Goal: Entertainment & Leisure: Browse casually

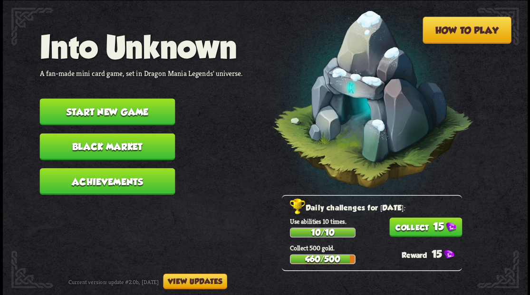
drag, startPoint x: 436, startPoint y: 229, endPoint x: 353, endPoint y: 201, distance: 87.6
click at [436, 226] on button "15" at bounding box center [425, 228] width 73 height 20
click at [88, 111] on button "Start new game" at bounding box center [107, 111] width 136 height 27
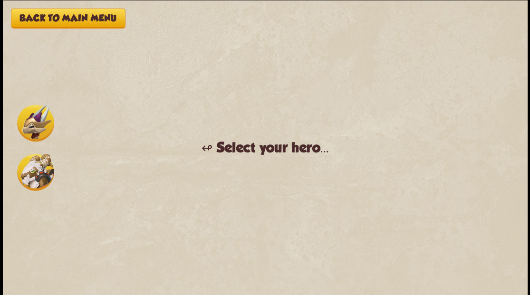
drag, startPoint x: 39, startPoint y: 122, endPoint x: 97, endPoint y: 133, distance: 58.7
click at [40, 122] on img at bounding box center [35, 123] width 37 height 37
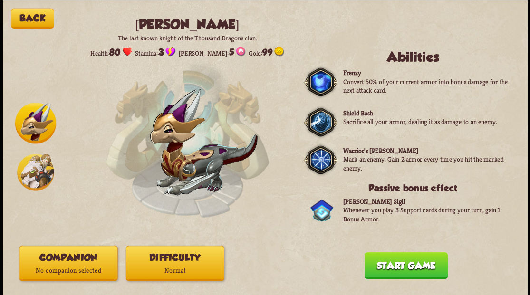
click at [86, 257] on button "Companion No companion selected" at bounding box center [68, 263] width 98 height 35
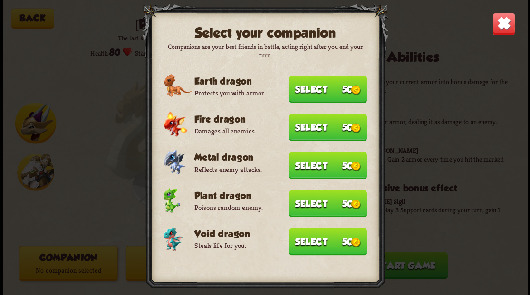
click at [309, 245] on button "Select 50" at bounding box center [328, 241] width 78 height 27
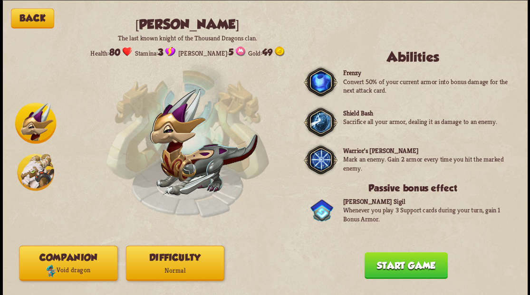
click at [385, 267] on button "Start game" at bounding box center [405, 265] width 83 height 27
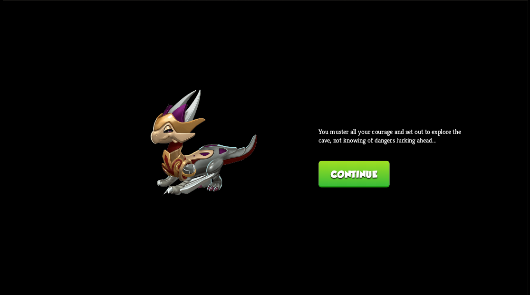
click at [342, 174] on button "Continue" at bounding box center [354, 174] width 71 height 27
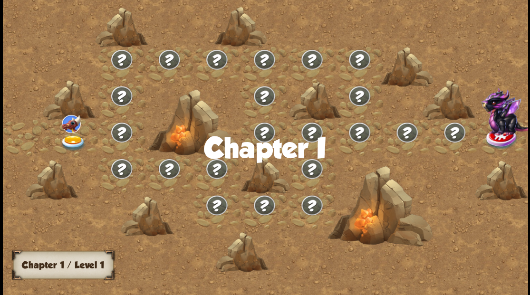
click at [72, 142] on img at bounding box center [73, 143] width 26 height 16
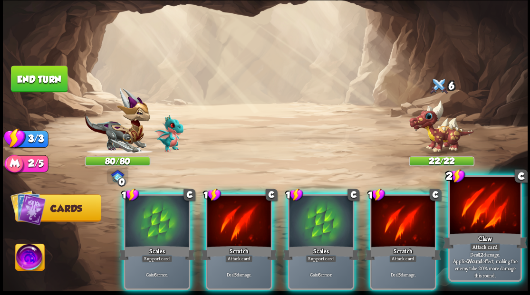
click at [477, 216] on div at bounding box center [485, 206] width 70 height 59
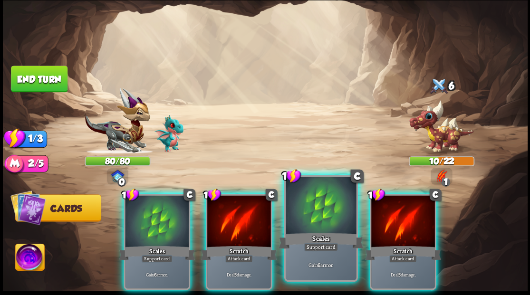
click at [310, 203] on div at bounding box center [321, 206] width 70 height 59
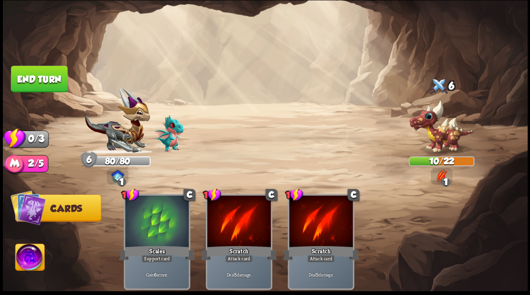
click at [26, 83] on button "End turn" at bounding box center [39, 79] width 57 height 27
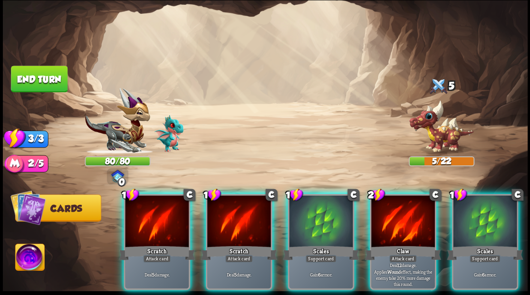
click at [400, 211] on div at bounding box center [404, 223] width 64 height 54
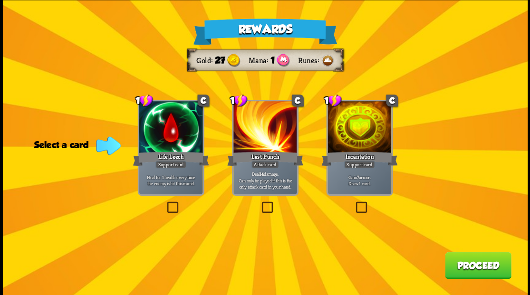
click at [354, 203] on label at bounding box center [354, 203] width 0 height 0
click at [0, 0] on input "checkbox" at bounding box center [0, 0] width 0 height 0
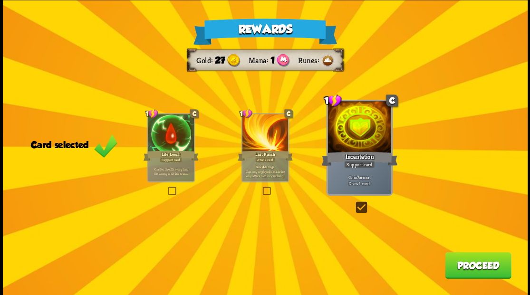
click at [476, 265] on button "Proceed" at bounding box center [478, 265] width 66 height 27
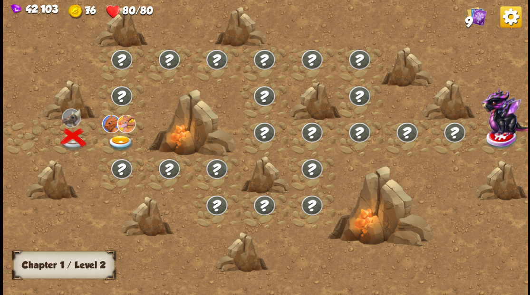
click at [119, 139] on img at bounding box center [121, 143] width 26 height 16
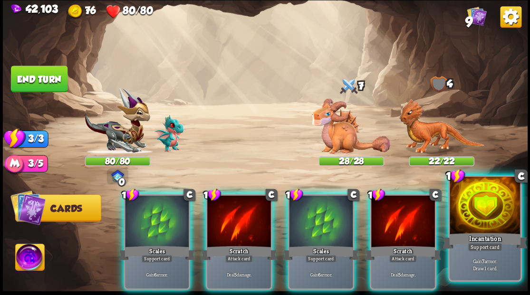
click at [479, 217] on div at bounding box center [485, 206] width 70 height 59
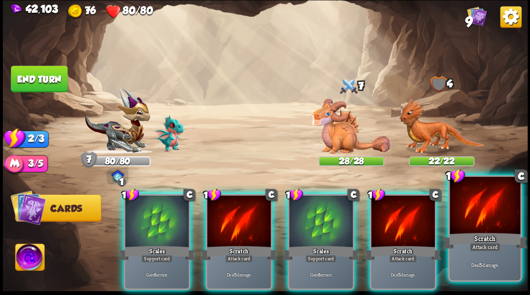
drag, startPoint x: 468, startPoint y: 218, endPoint x: 472, endPoint y: 211, distance: 8.3
click at [472, 215] on div at bounding box center [485, 206] width 70 height 59
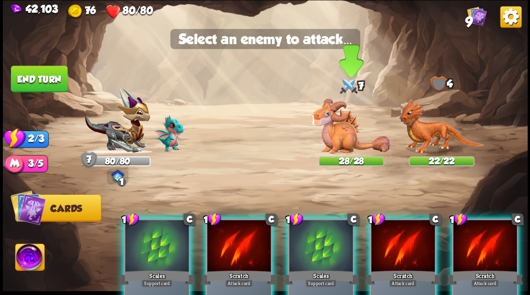
click at [339, 141] on img at bounding box center [351, 126] width 79 height 56
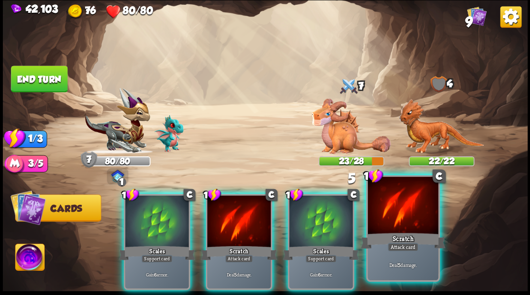
click at [399, 215] on div at bounding box center [403, 206] width 70 height 59
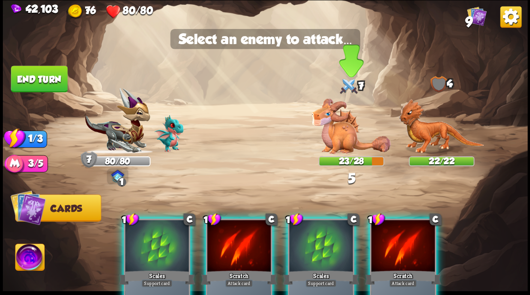
click at [345, 139] on img at bounding box center [351, 126] width 79 height 56
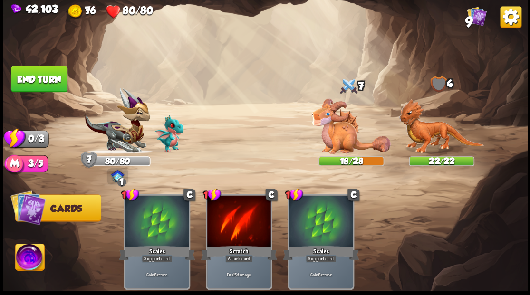
click at [48, 87] on button "End turn" at bounding box center [39, 79] width 57 height 27
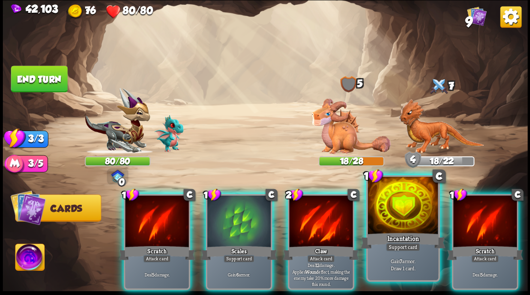
click at [398, 212] on div at bounding box center [403, 206] width 70 height 59
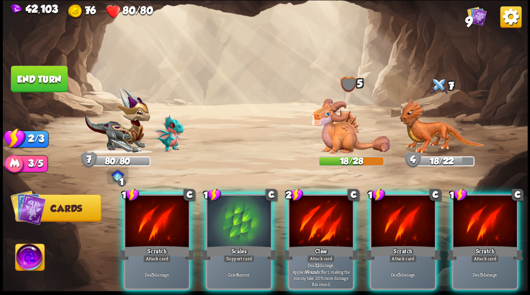
drag, startPoint x: 322, startPoint y: 221, endPoint x: 357, endPoint y: 167, distance: 63.9
click at [321, 219] on div at bounding box center [321, 223] width 64 height 54
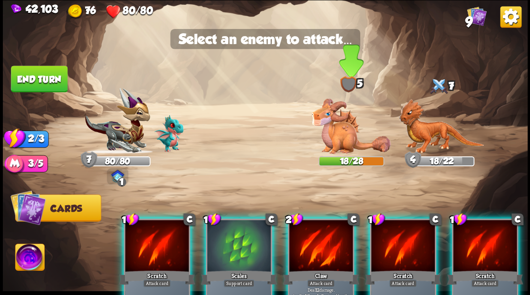
click at [346, 136] on img at bounding box center [351, 126] width 79 height 56
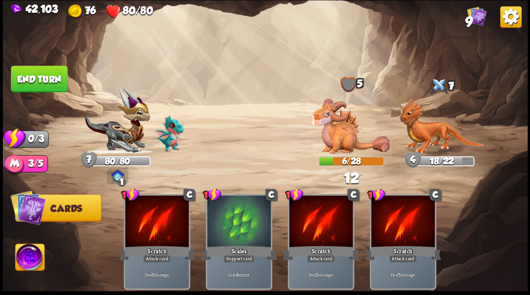
click at [51, 88] on button "End turn" at bounding box center [39, 79] width 57 height 27
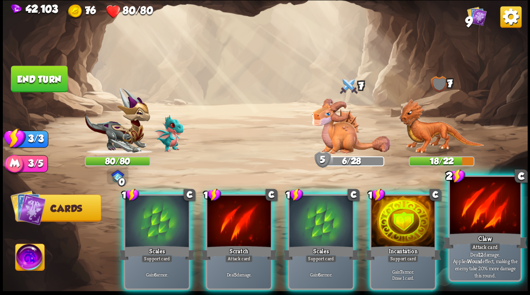
click at [480, 204] on div at bounding box center [485, 206] width 70 height 59
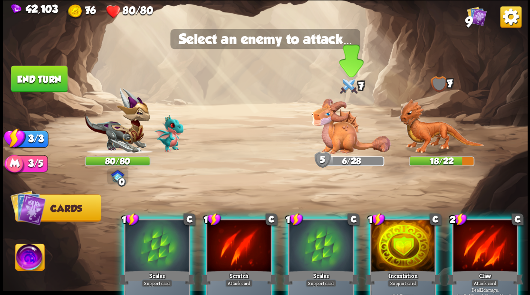
click at [337, 127] on img at bounding box center [351, 126] width 79 height 56
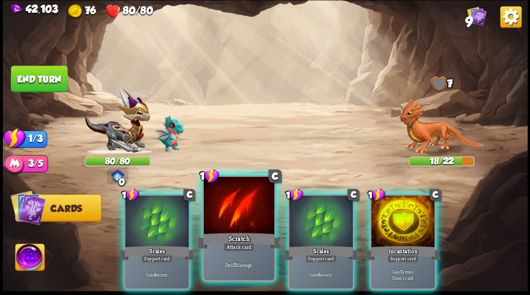
drag, startPoint x: 249, startPoint y: 214, endPoint x: 287, endPoint y: 177, distance: 52.5
click at [248, 210] on div at bounding box center [239, 206] width 70 height 59
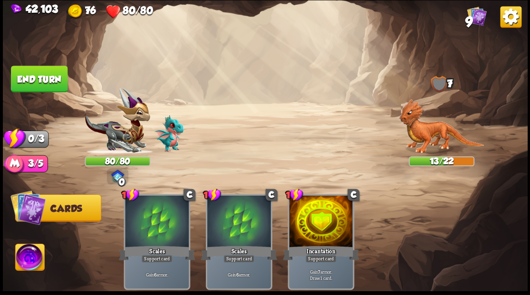
click at [43, 81] on button "End turn" at bounding box center [39, 79] width 57 height 27
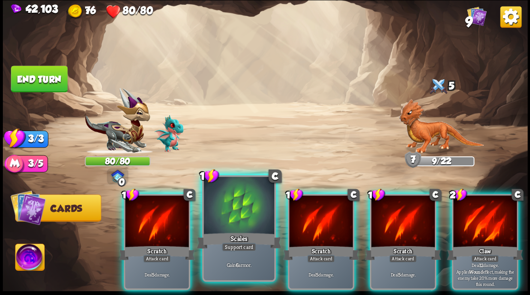
click at [235, 206] on div at bounding box center [239, 206] width 70 height 59
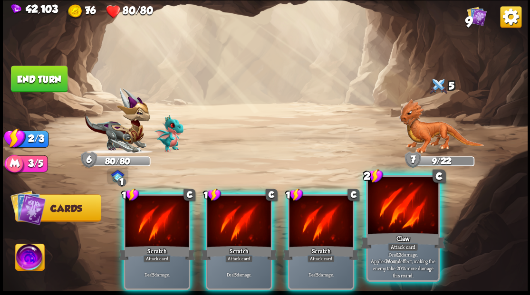
click at [408, 204] on div at bounding box center [403, 206] width 70 height 59
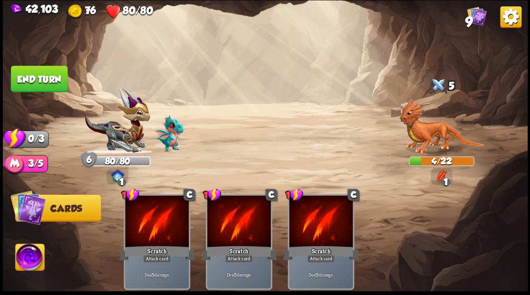
click at [45, 80] on button "End turn" at bounding box center [38, 79] width 57 height 27
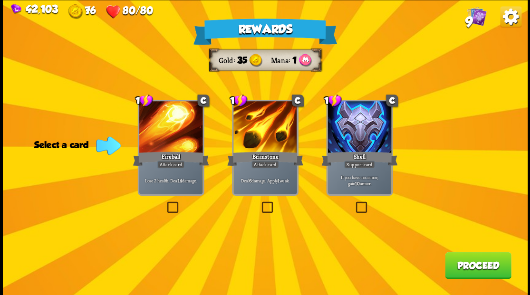
click at [260, 203] on label at bounding box center [260, 203] width 0 height 0
click at [0, 0] on input "checkbox" at bounding box center [0, 0] width 0 height 0
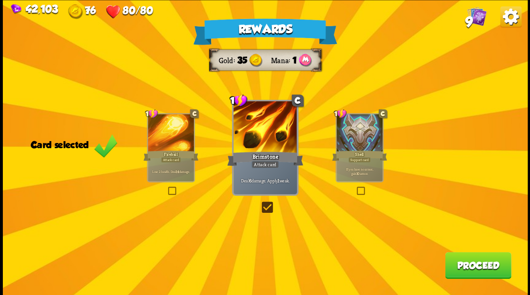
click at [464, 266] on button "Proceed" at bounding box center [478, 265] width 66 height 27
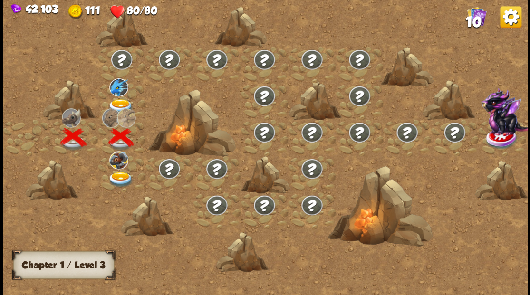
click at [120, 181] on img at bounding box center [121, 180] width 26 height 16
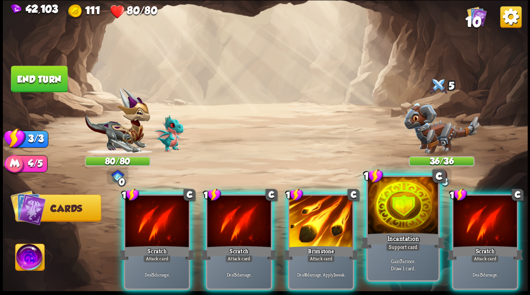
click at [393, 212] on div at bounding box center [403, 206] width 70 height 59
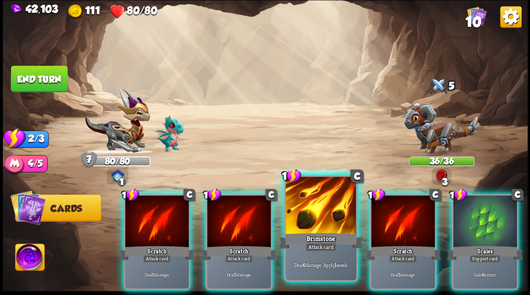
click at [330, 210] on div at bounding box center [321, 206] width 70 height 59
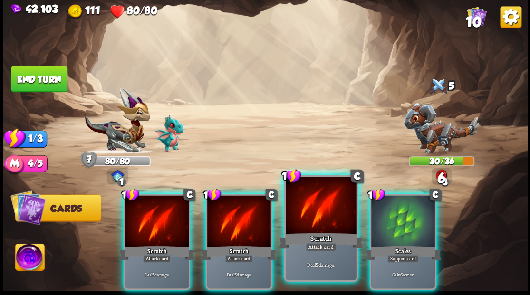
click at [318, 204] on div at bounding box center [321, 206] width 70 height 59
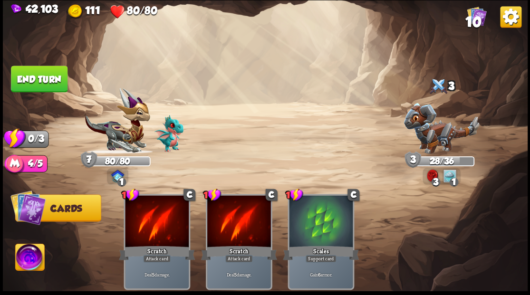
click at [36, 80] on button "End turn" at bounding box center [39, 78] width 58 height 27
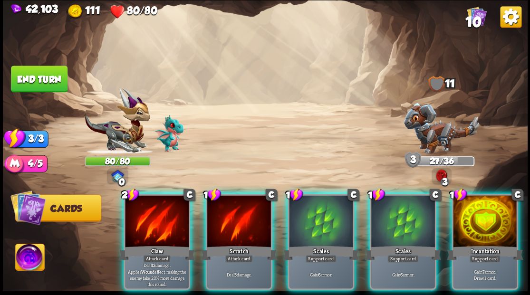
click at [437, 138] on img at bounding box center [442, 128] width 76 height 51
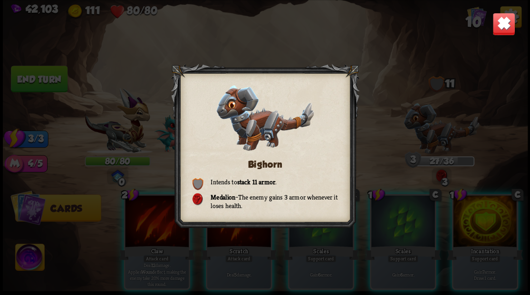
click at [496, 27] on img at bounding box center [503, 23] width 23 height 23
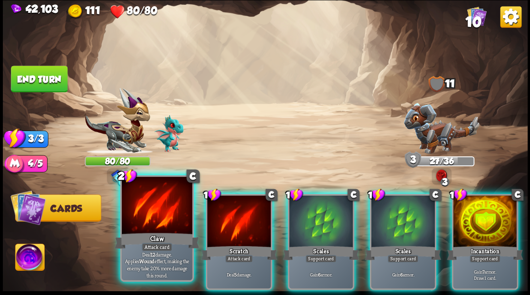
click at [152, 216] on div at bounding box center [157, 206] width 70 height 59
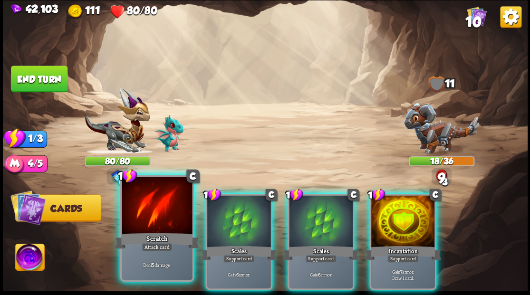
click at [151, 216] on div at bounding box center [157, 206] width 70 height 59
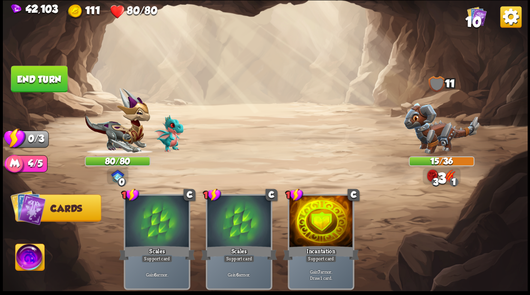
click at [47, 86] on button "End turn" at bounding box center [39, 78] width 58 height 27
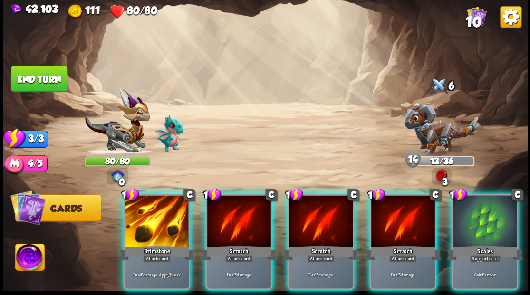
click at [472, 220] on div at bounding box center [485, 223] width 64 height 54
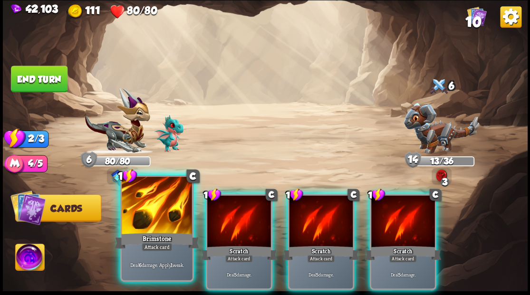
click at [143, 206] on div at bounding box center [157, 206] width 70 height 59
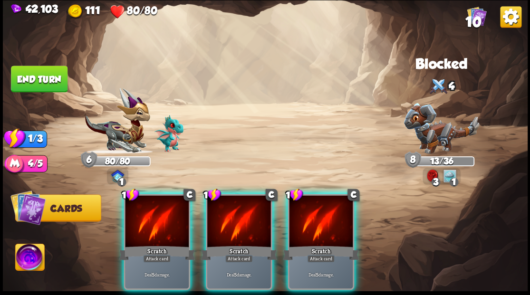
click at [143, 206] on div at bounding box center [157, 223] width 64 height 54
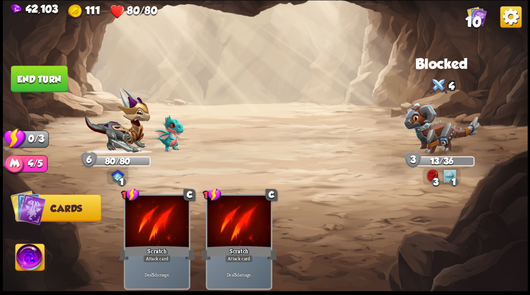
click at [51, 77] on button "End turn" at bounding box center [39, 79] width 57 height 27
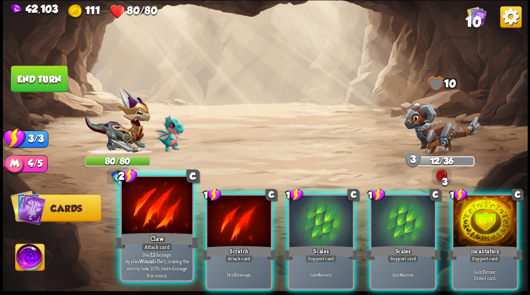
click at [164, 207] on div at bounding box center [157, 206] width 70 height 59
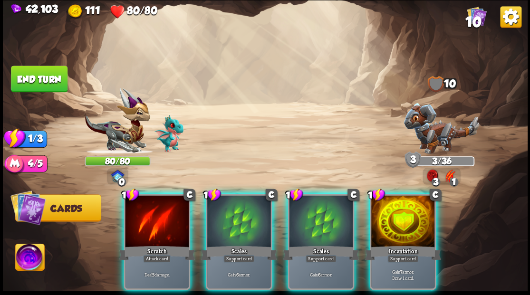
click at [147, 203] on div at bounding box center [157, 223] width 64 height 54
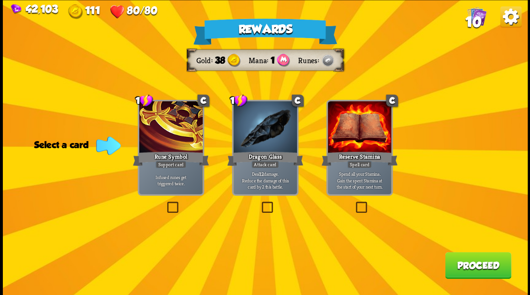
click at [260, 203] on label at bounding box center [260, 203] width 0 height 0
click at [0, 0] on input "checkbox" at bounding box center [0, 0] width 0 height 0
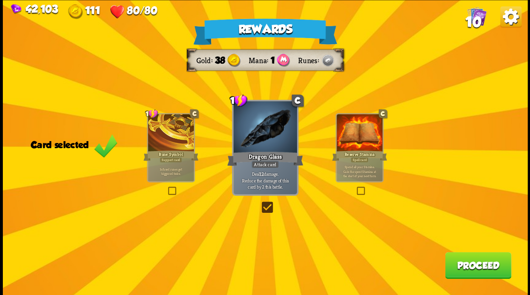
click at [476, 262] on button "Proceed" at bounding box center [478, 265] width 66 height 27
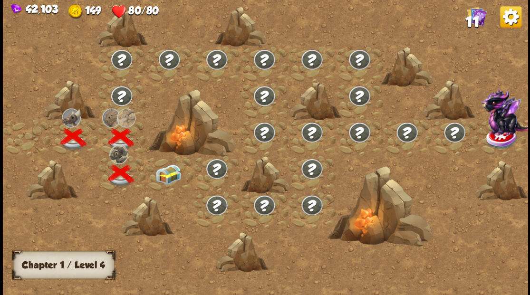
click at [167, 175] on img at bounding box center [168, 174] width 26 height 20
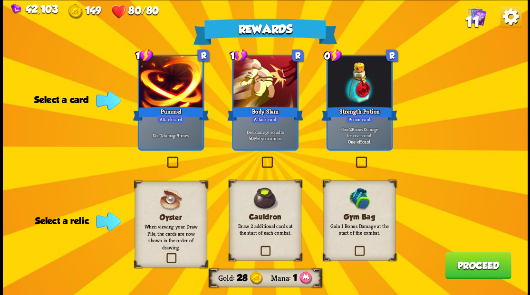
drag, startPoint x: 357, startPoint y: 253, endPoint x: 349, endPoint y: 235, distance: 20.2
click at [353, 247] on label at bounding box center [353, 247] width 0 height 0
click at [0, 0] on input "checkbox" at bounding box center [0, 0] width 0 height 0
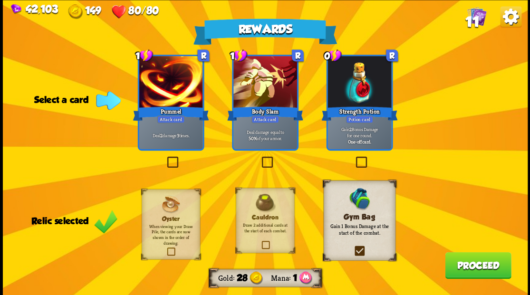
click at [165, 158] on label at bounding box center [165, 158] width 0 height 0
click at [0, 0] on input "checkbox" at bounding box center [0, 0] width 0 height 0
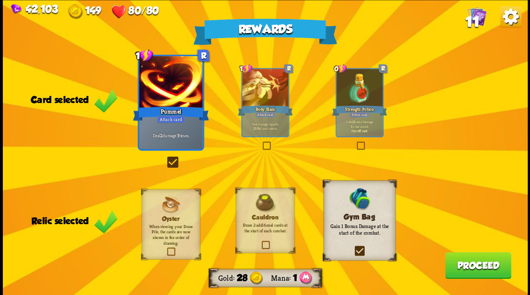
click at [486, 264] on button "Proceed" at bounding box center [478, 265] width 66 height 27
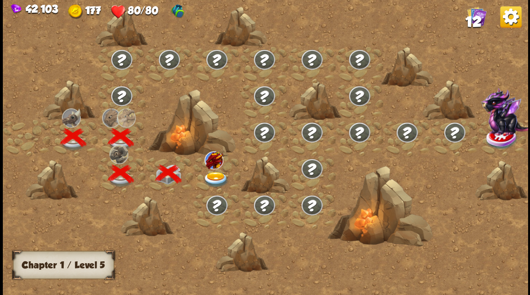
click at [221, 176] on img at bounding box center [216, 180] width 26 height 16
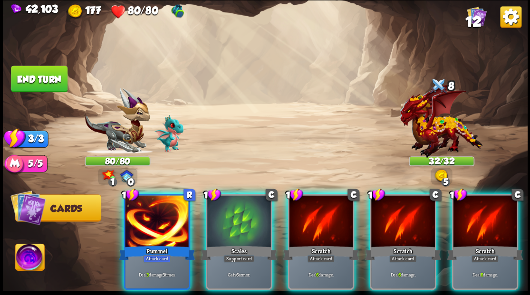
drag, startPoint x: 157, startPoint y: 207, endPoint x: 139, endPoint y: 209, distance: 17.7
click at [154, 208] on div at bounding box center [157, 223] width 64 height 54
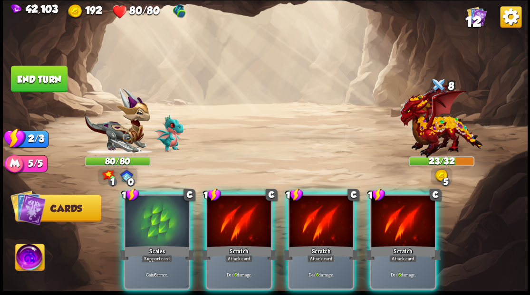
click at [139, 209] on div at bounding box center [157, 223] width 64 height 54
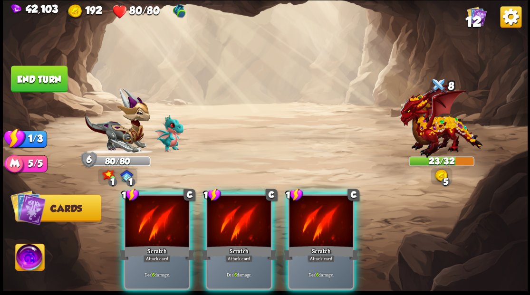
click at [139, 209] on div at bounding box center [157, 223] width 64 height 54
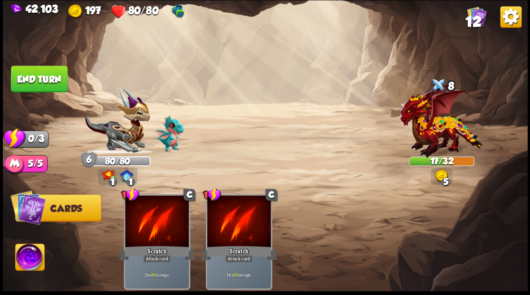
click at [38, 260] on img at bounding box center [29, 258] width 29 height 29
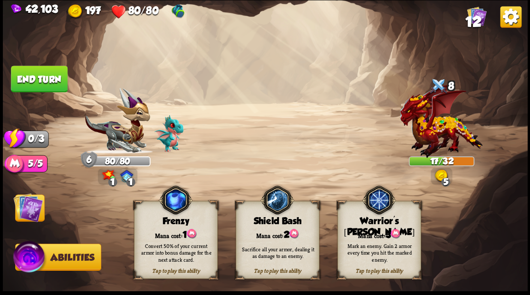
drag, startPoint x: 275, startPoint y: 222, endPoint x: 264, endPoint y: 216, distance: 12.8
click at [275, 221] on div "Shield Bash" at bounding box center [277, 221] width 83 height 10
drag, startPoint x: 28, startPoint y: 210, endPoint x: 43, endPoint y: 121, distance: 90.2
click at [28, 210] on img at bounding box center [27, 207] width 29 height 29
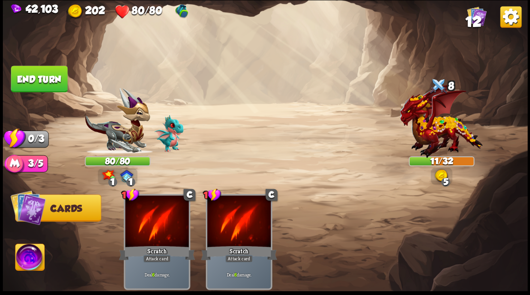
click at [39, 258] on img at bounding box center [29, 258] width 29 height 29
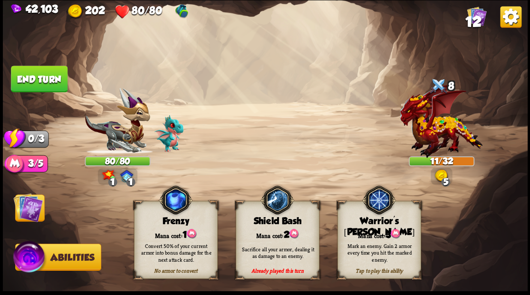
drag, startPoint x: 26, startPoint y: 211, endPoint x: 21, endPoint y: 207, distance: 6.2
click at [26, 211] on img at bounding box center [27, 207] width 29 height 29
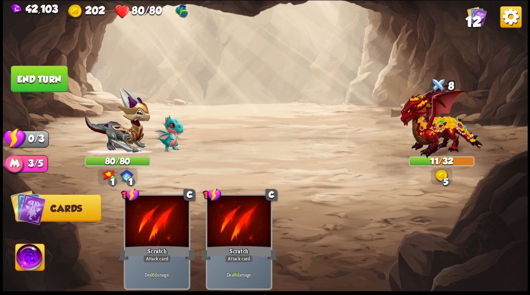
click at [30, 70] on button "End turn" at bounding box center [39, 78] width 58 height 27
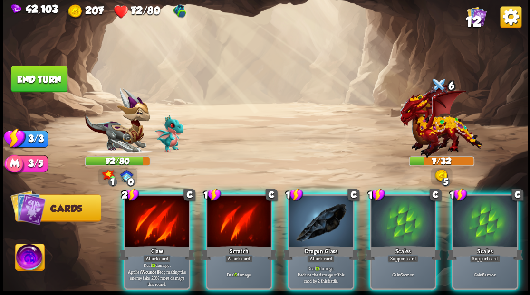
drag, startPoint x: 31, startPoint y: 261, endPoint x: 200, endPoint y: 182, distance: 186.4
click at [32, 261] on img at bounding box center [29, 258] width 29 height 29
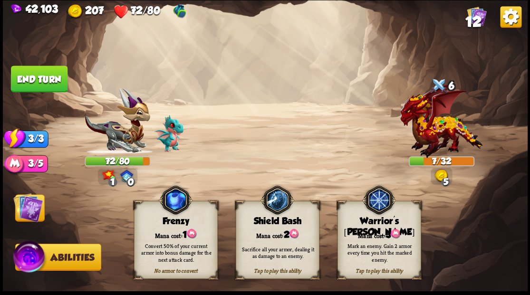
drag, startPoint x: 276, startPoint y: 232, endPoint x: 273, endPoint y: 219, distance: 13.7
click at [276, 232] on div "Mana cost: 2" at bounding box center [277, 234] width 83 height 12
click at [31, 211] on img at bounding box center [27, 207] width 29 height 29
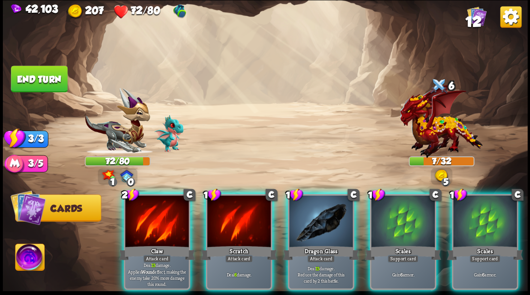
click at [226, 208] on div at bounding box center [239, 223] width 64 height 54
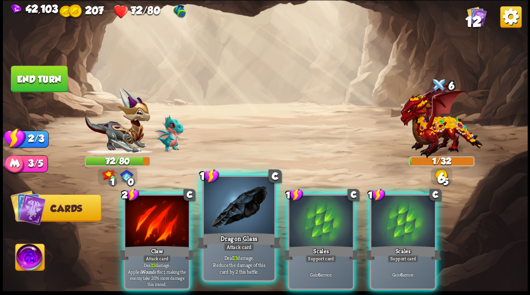
click at [225, 208] on div at bounding box center [239, 206] width 70 height 59
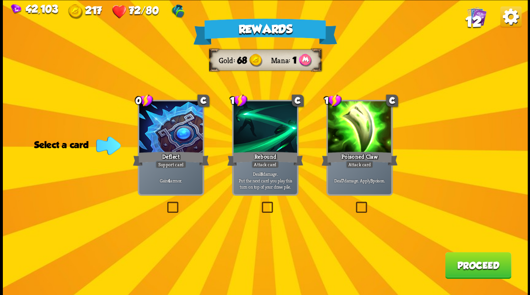
click at [354, 203] on label at bounding box center [354, 203] width 0 height 0
click at [0, 0] on input "checkbox" at bounding box center [0, 0] width 0 height 0
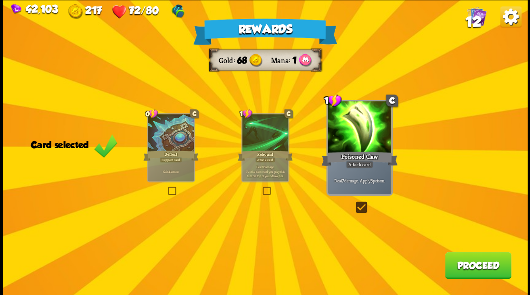
click at [461, 262] on button "Proceed" at bounding box center [478, 265] width 66 height 27
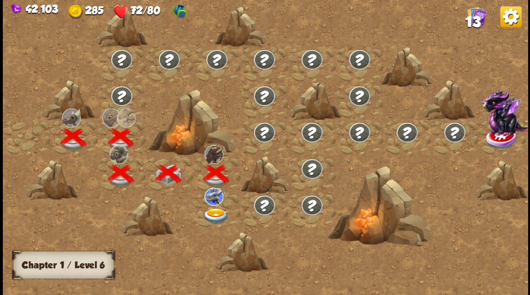
click at [215, 215] on img at bounding box center [216, 216] width 26 height 16
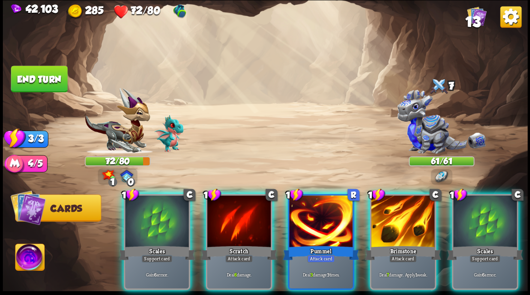
click at [480, 224] on div at bounding box center [485, 223] width 64 height 54
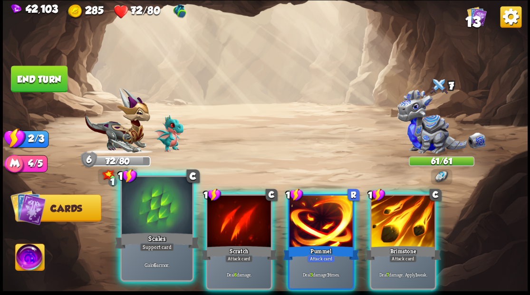
click at [151, 204] on div at bounding box center [157, 206] width 70 height 59
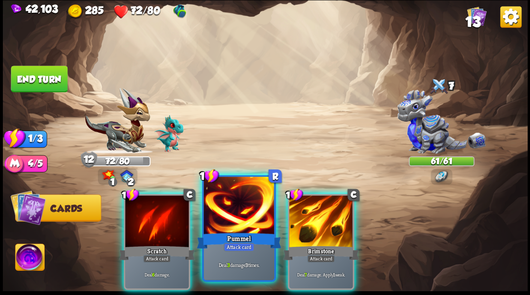
click at [244, 219] on div at bounding box center [239, 206] width 70 height 59
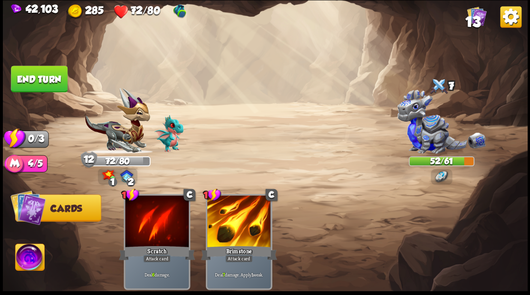
click at [30, 82] on button "End turn" at bounding box center [39, 78] width 58 height 27
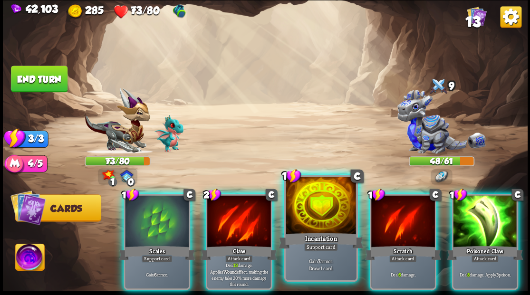
click at [302, 205] on div at bounding box center [321, 206] width 70 height 59
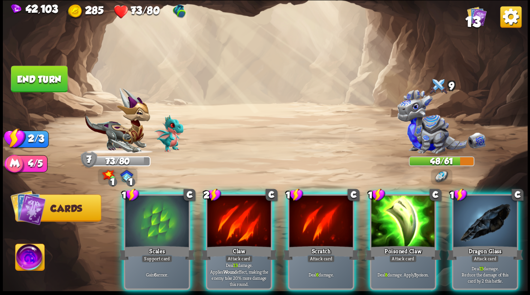
drag, startPoint x: 494, startPoint y: 233, endPoint x: 489, endPoint y: 217, distance: 17.0
click at [494, 245] on div "Dragon Glass" at bounding box center [485, 253] width 76 height 17
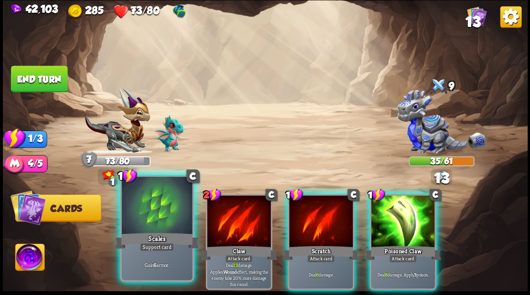
click at [162, 203] on div at bounding box center [157, 206] width 70 height 59
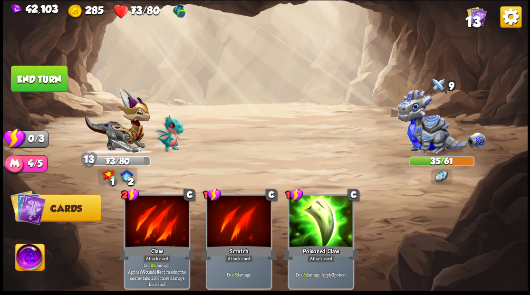
click at [45, 75] on button "End turn" at bounding box center [38, 79] width 57 height 27
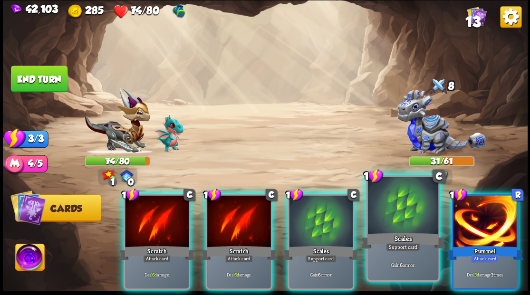
drag, startPoint x: 408, startPoint y: 203, endPoint x: 392, endPoint y: 185, distance: 24.3
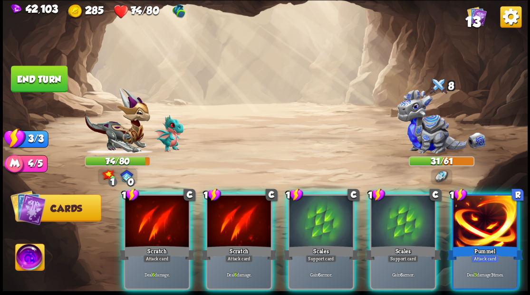
click at [408, 202] on div at bounding box center [404, 223] width 64 height 54
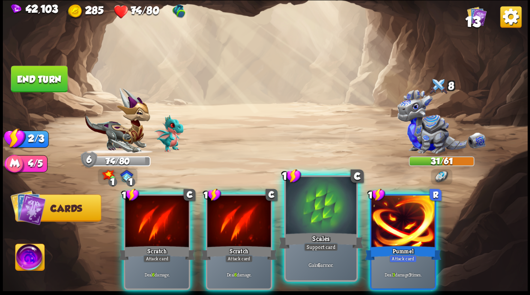
click at [319, 212] on div at bounding box center [321, 206] width 70 height 59
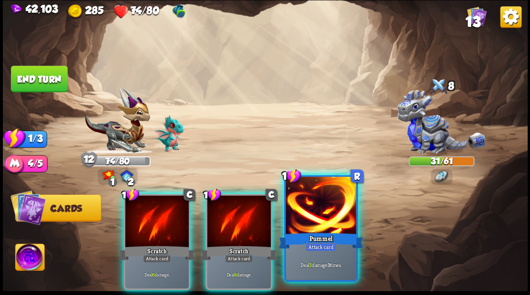
click at [323, 216] on div at bounding box center [321, 206] width 70 height 59
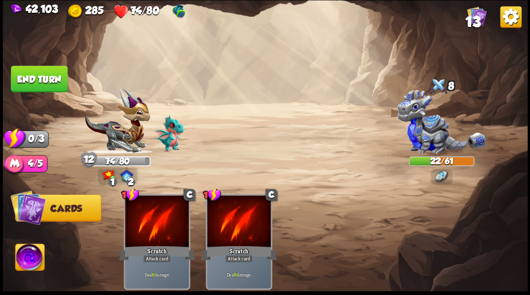
click at [28, 81] on button "End turn" at bounding box center [39, 79] width 57 height 27
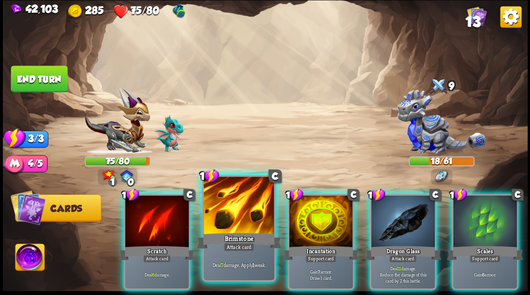
click at [234, 195] on div at bounding box center [239, 206] width 70 height 59
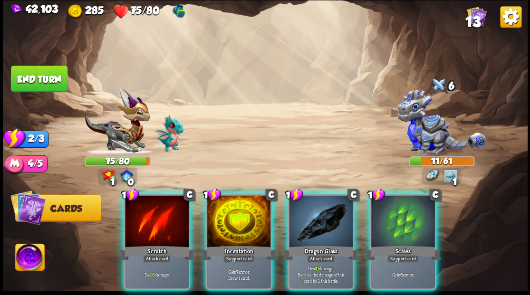
click at [311, 205] on div at bounding box center [321, 223] width 64 height 54
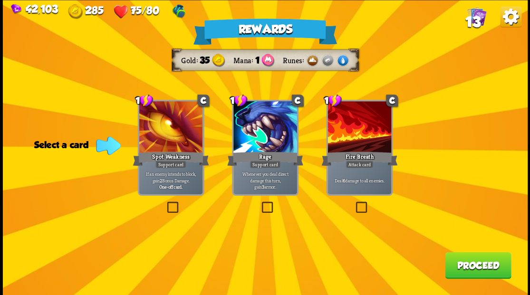
drag, startPoint x: 360, startPoint y: 207, endPoint x: 369, endPoint y: 214, distance: 11.6
click at [354, 203] on label at bounding box center [354, 203] width 0 height 0
click at [0, 0] on input "checkbox" at bounding box center [0, 0] width 0 height 0
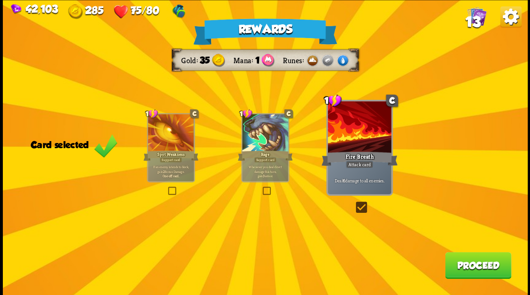
click at [456, 266] on button "Proceed" at bounding box center [478, 265] width 66 height 27
